Goal: Task Accomplishment & Management: Complete application form

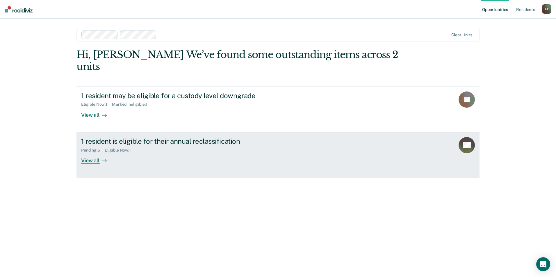
click at [91, 153] on div "View all" at bounding box center [97, 158] width 33 height 11
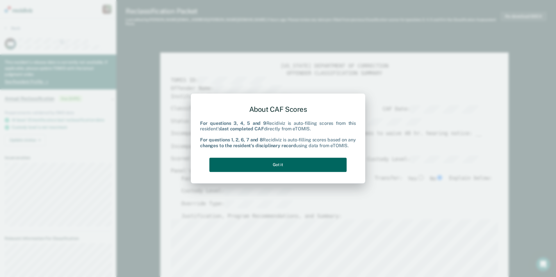
click at [245, 167] on button "Got it" at bounding box center [277, 165] width 137 height 14
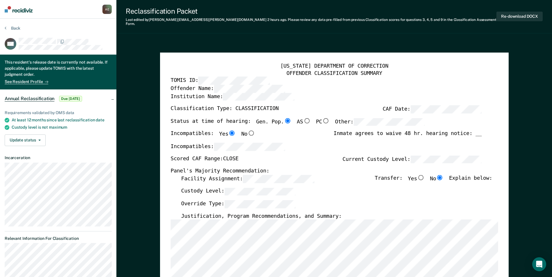
click at [193, 77] on label "TOMIS ID:" at bounding box center [219, 81] width 99 height 8
click at [214, 188] on label "Custody Level:" at bounding box center [238, 192] width 115 height 8
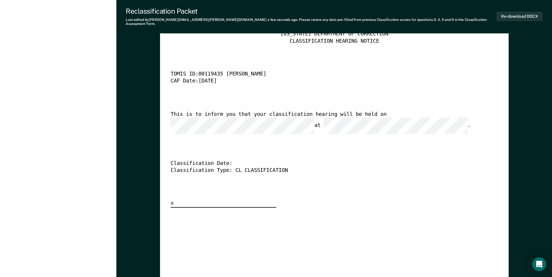
scroll to position [1541, 0]
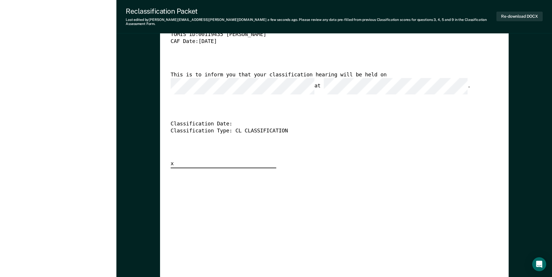
click at [352, 61] on div "[US_STATE] DEPARTMENT OF CORRECTION CLASSIFICATION HEARING NOTICE TOMIS ID: 001…" at bounding box center [333, 79] width 327 height 177
click at [175, 75] on div "This is to inform you that your classification hearing will be held on at ." at bounding box center [325, 83] width 311 height 23
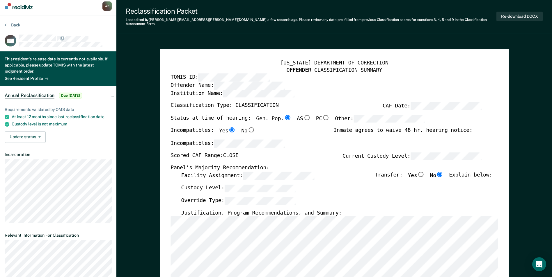
scroll to position [0, 0]
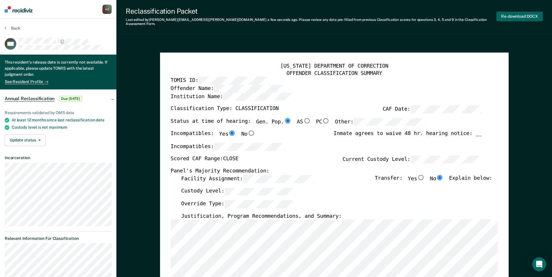
click at [519, 12] on button "Re-download DOCX" at bounding box center [519, 17] width 46 height 10
type textarea "x"
